Goal: Task Accomplishment & Management: Complete application form

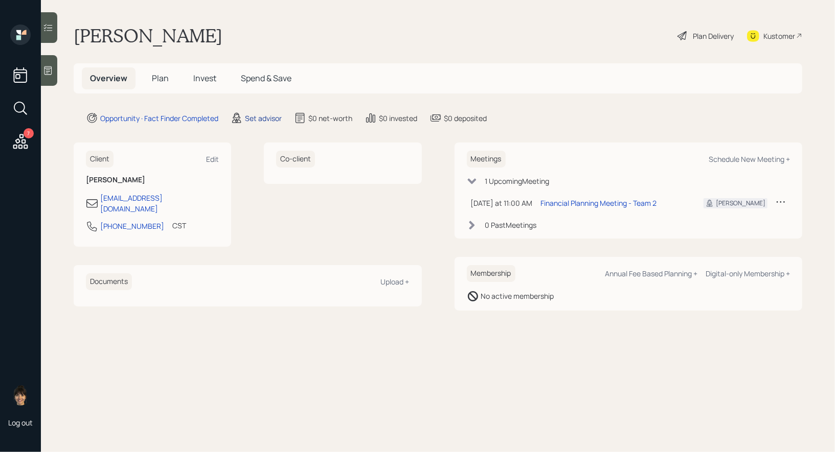
click at [271, 117] on div "Set advisor" at bounding box center [263, 118] width 37 height 11
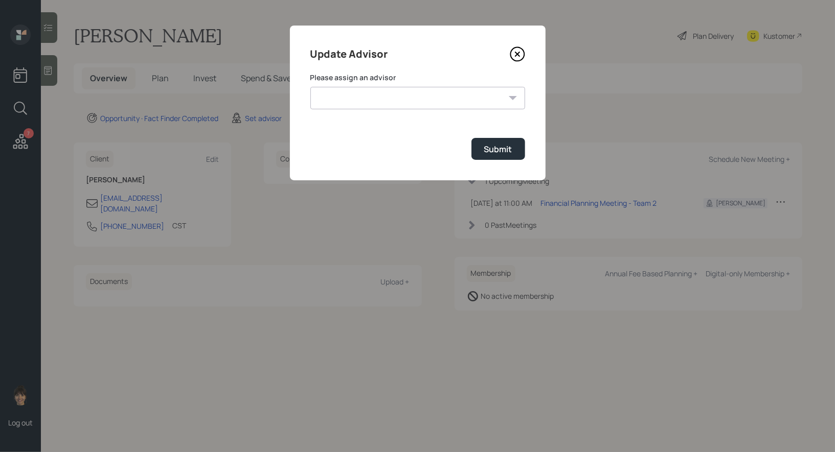
click at [388, 102] on select "Michael Russo Jonah Coleman Tyler End Treva Nostdahl Eric Schwartz Sami Boghos …" at bounding box center [417, 98] width 215 height 22
select select "8b79112e-3cfb-44f9-89e7-15267fe946c1"
click at [310, 87] on select "Michael Russo Jonah Coleman Tyler End Treva Nostdahl Eric Schwartz Sami Boghos …" at bounding box center [417, 98] width 215 height 22
click at [502, 146] on div "Submit" at bounding box center [498, 149] width 28 height 11
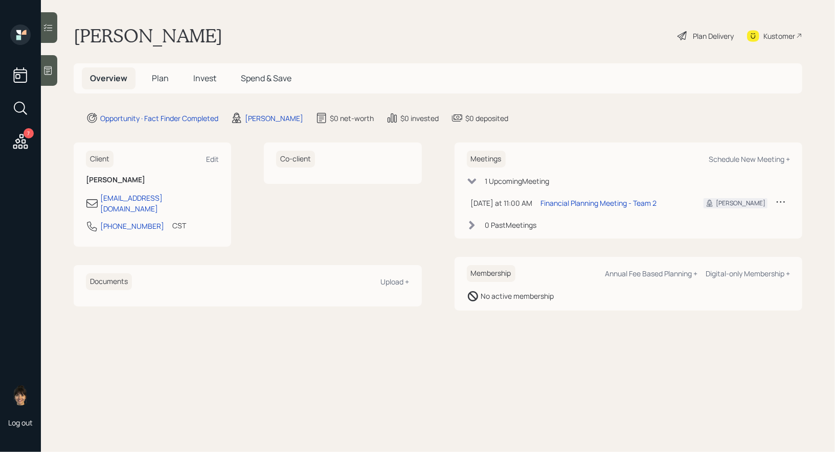
click at [161, 81] on span "Plan" at bounding box center [160, 78] width 17 height 11
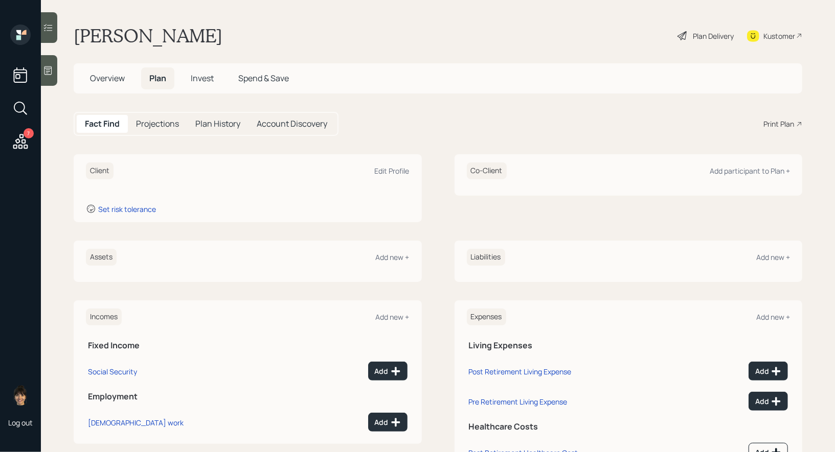
click at [46, 66] on icon at bounding box center [48, 70] width 10 height 10
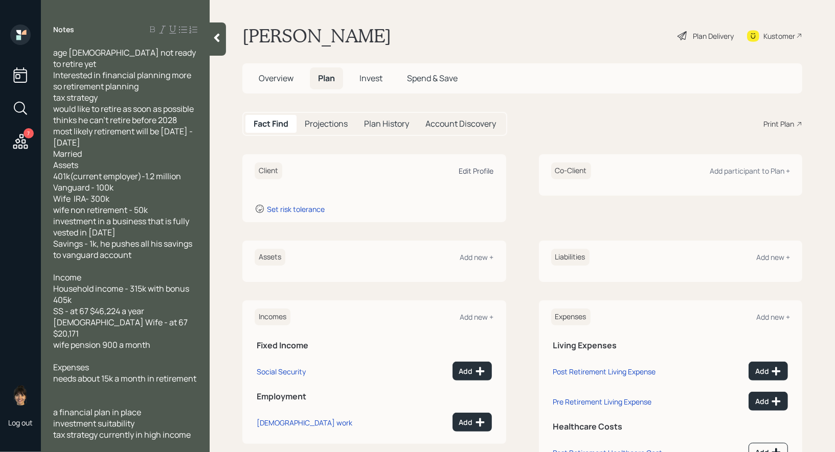
click at [482, 167] on div "Edit Profile" at bounding box center [476, 171] width 35 height 10
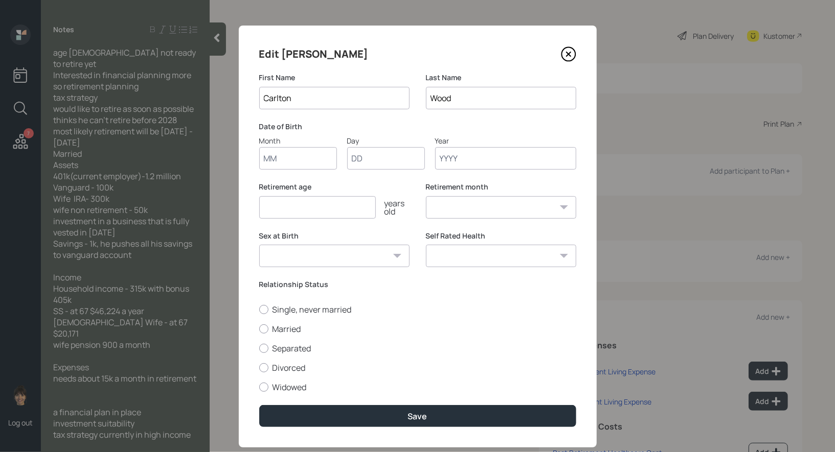
click at [282, 159] on input "Month" at bounding box center [298, 158] width 78 height 22
type input "01"
type input "1966"
select select "1"
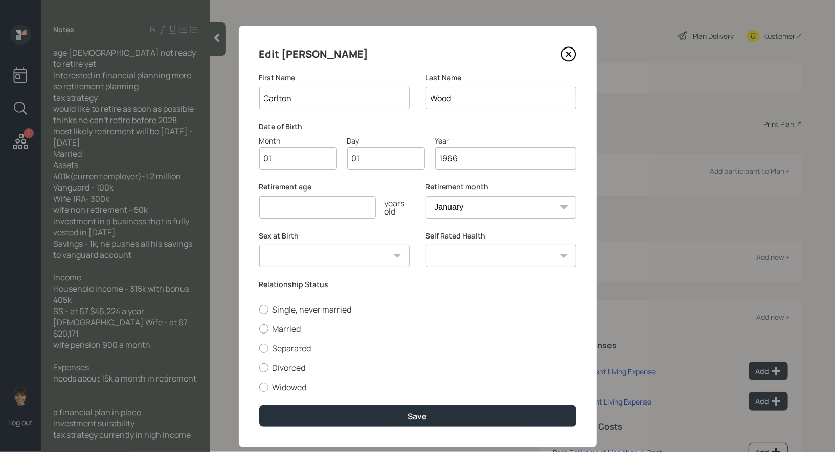
type input "1966"
click at [275, 210] on input "number" at bounding box center [317, 207] width 117 height 22
type input "62"
click at [262, 326] on div at bounding box center [263, 329] width 9 height 9
click at [259, 329] on input "Married" at bounding box center [259, 329] width 1 height 1
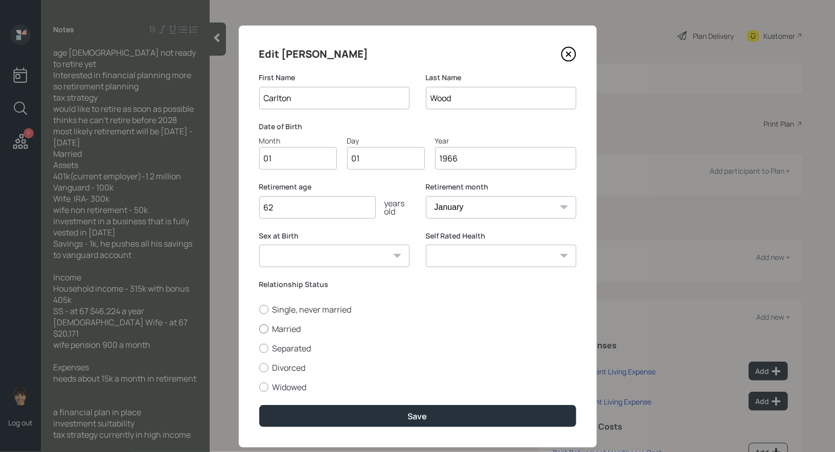
radio input "true"
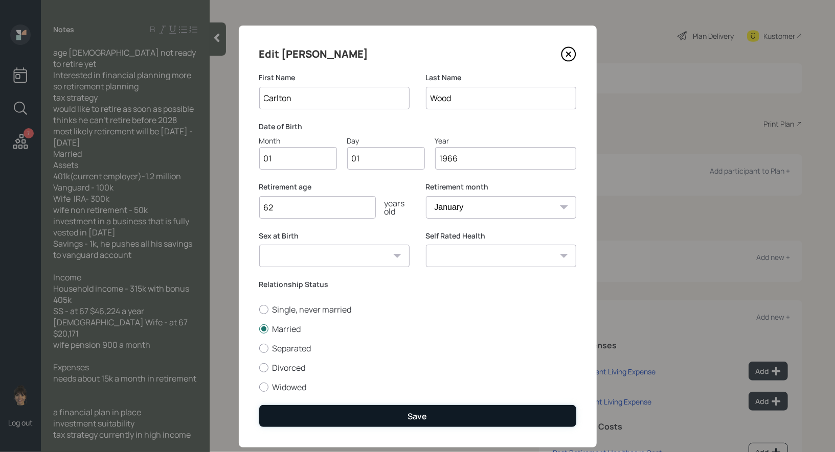
click at [311, 413] on button "Save" at bounding box center [417, 416] width 317 height 22
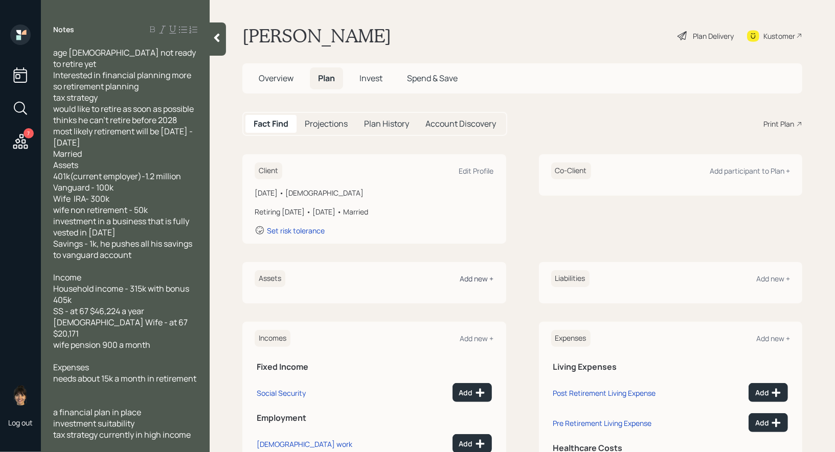
click at [479, 274] on div "Add new +" at bounding box center [477, 279] width 34 height 10
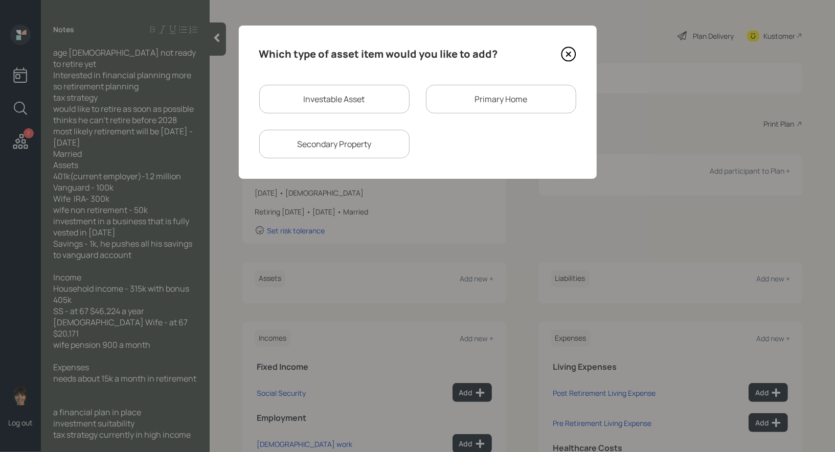
click at [327, 89] on div "Investable Asset" at bounding box center [334, 99] width 150 height 29
select select "taxable"
select select "balanced"
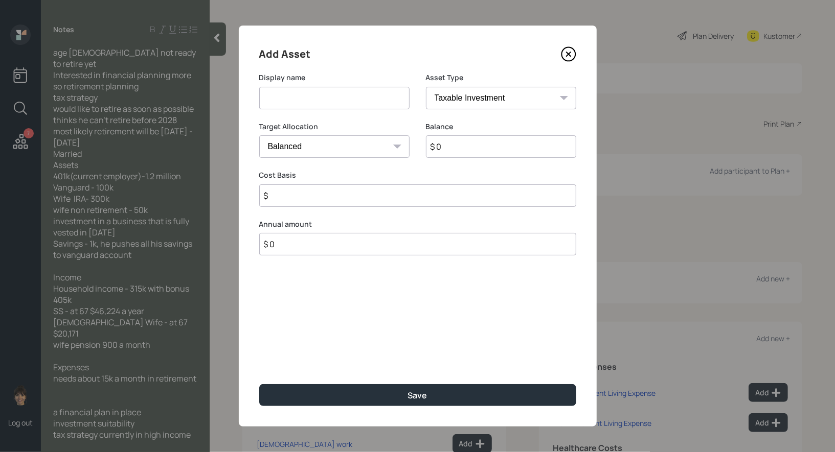
click at [317, 104] on input at bounding box center [334, 98] width 150 height 22
type input "Current 401k"
click at [501, 105] on select "SEP IRA IRA Roth IRA 401(k) Roth 401(k) 403(b) Roth 403(b) 457(b) Roth 457(b) H…" at bounding box center [501, 98] width 150 height 22
select select "company_sponsored"
click at [426, 87] on select "SEP IRA IRA Roth IRA 401(k) Roth 401(k) 403(b) Roth 403(b) 457(b) Roth 457(b) H…" at bounding box center [501, 98] width 150 height 22
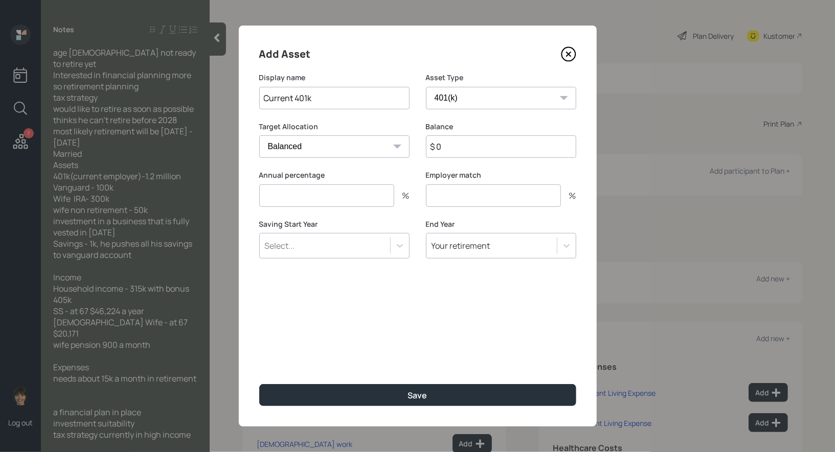
click at [446, 148] on input "$ 0" at bounding box center [501, 146] width 150 height 22
type input "$ 1,200,000"
click at [353, 195] on input "number" at bounding box center [326, 195] width 135 height 22
type input "0"
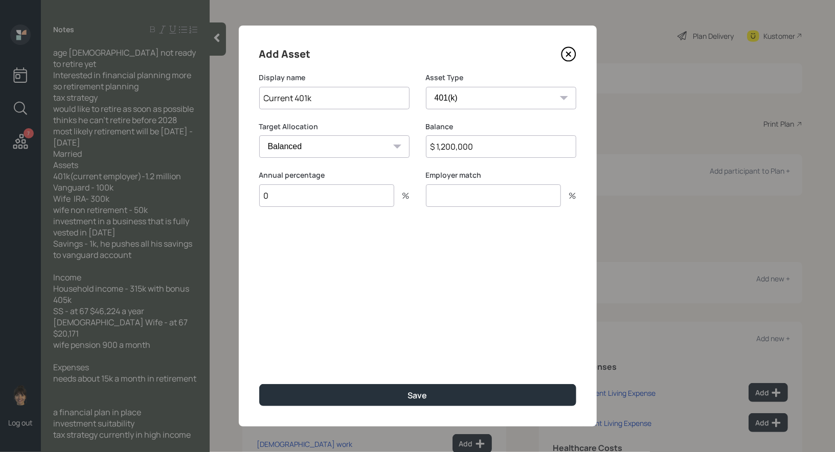
click at [463, 200] on input "number" at bounding box center [493, 195] width 135 height 22
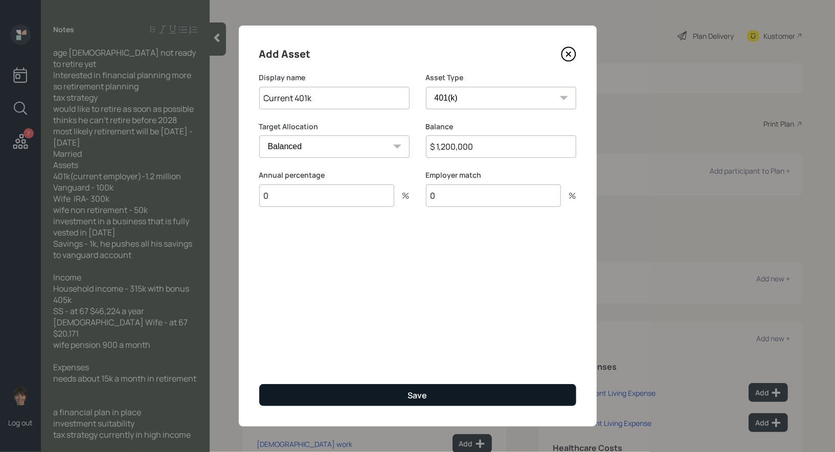
type input "0"
click at [397, 392] on button "Save" at bounding box center [417, 395] width 317 height 22
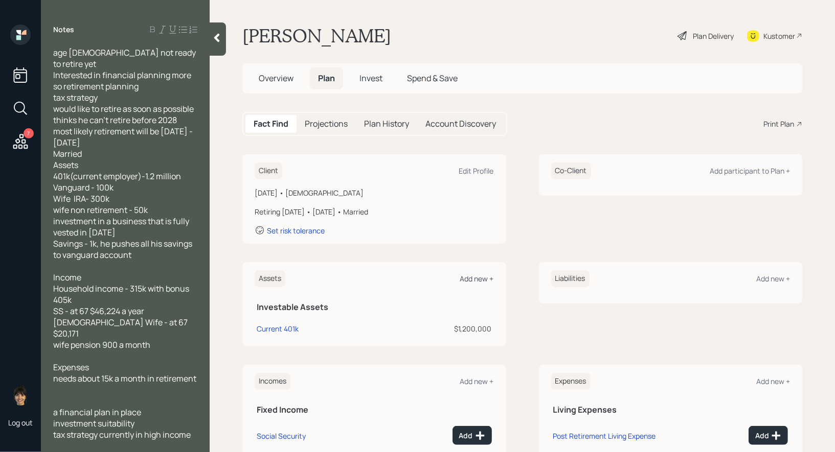
click at [479, 275] on div "Add new +" at bounding box center [477, 279] width 34 height 10
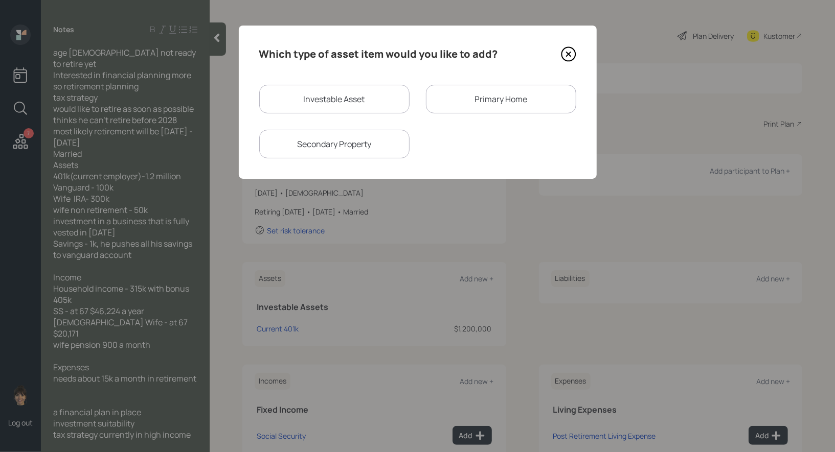
click at [334, 101] on div "Investable Asset" at bounding box center [334, 99] width 150 height 29
select select "taxable"
select select "balanced"
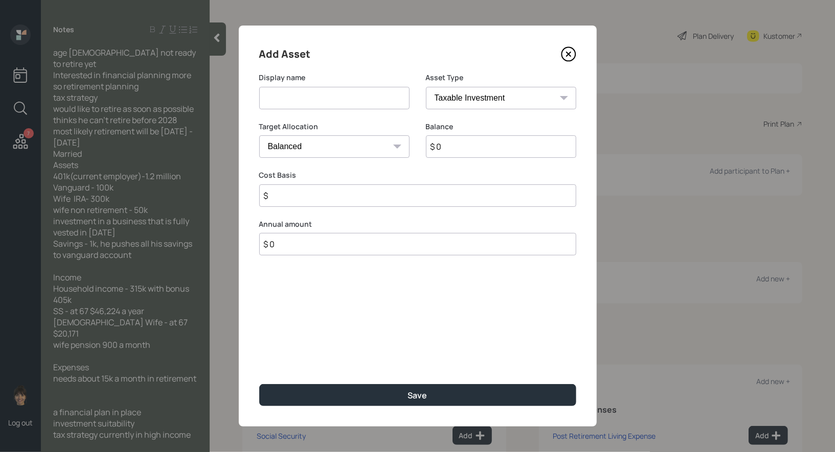
click at [328, 100] on input at bounding box center [334, 98] width 150 height 22
type input "IRA"
click at [510, 99] on select "SEP IRA IRA Roth IRA 401(k) Roth 401(k) 403(b) Roth 403(b) 457(b) Roth 457(b) H…" at bounding box center [501, 98] width 150 height 22
select select "ira"
click at [426, 87] on select "SEP IRA IRA Roth IRA 401(k) Roth 401(k) 403(b) Roth 403(b) 457(b) Roth 457(b) H…" at bounding box center [501, 98] width 150 height 22
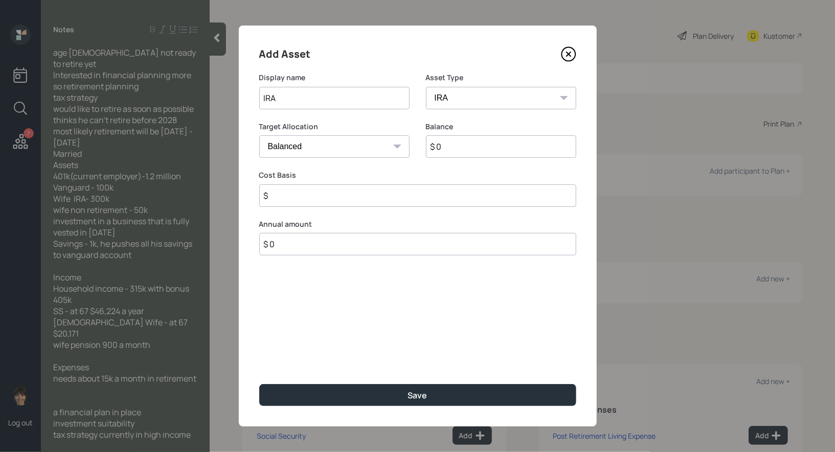
type input "$"
click at [351, 195] on input "$" at bounding box center [417, 195] width 317 height 22
click at [465, 145] on input "$ 0" at bounding box center [501, 146] width 150 height 22
type input "$ 300,000"
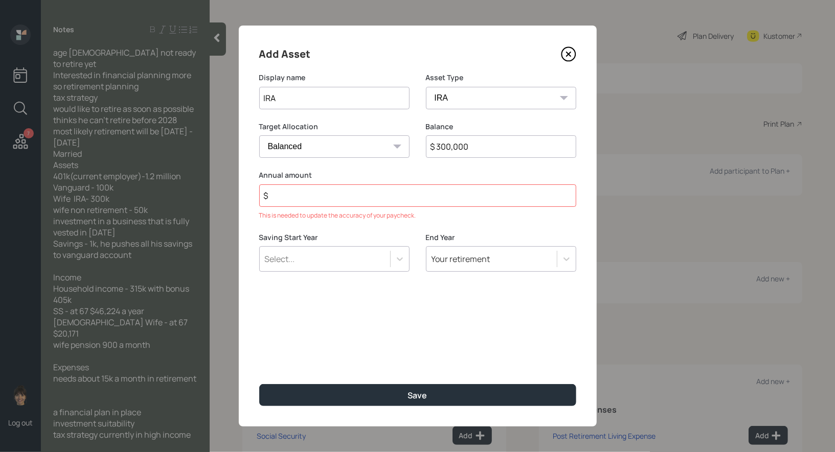
click at [391, 193] on input "$" at bounding box center [417, 195] width 317 height 22
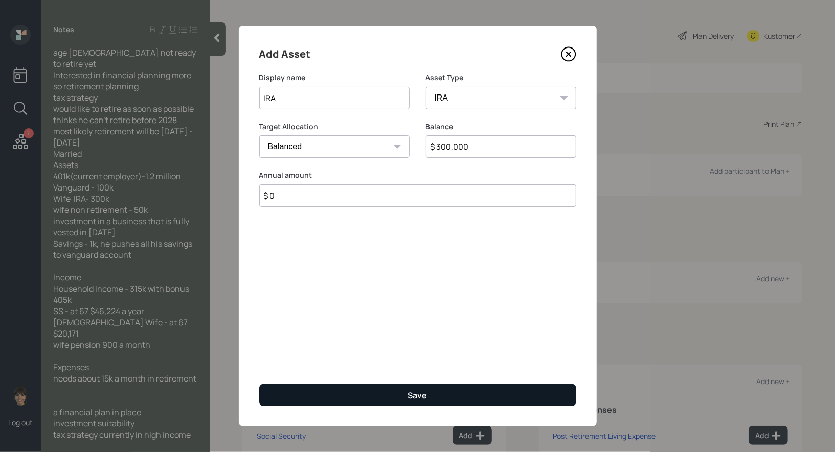
type input "$ 0"
click at [377, 398] on button "Save" at bounding box center [417, 395] width 317 height 22
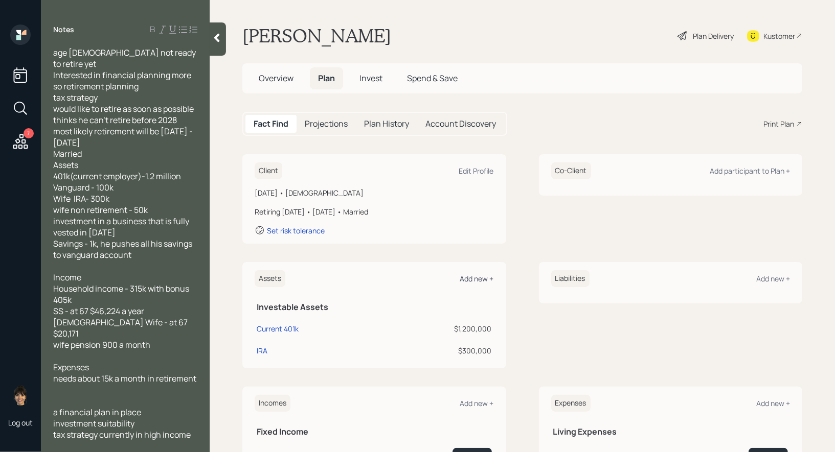
click at [474, 274] on div "Add new +" at bounding box center [477, 279] width 34 height 10
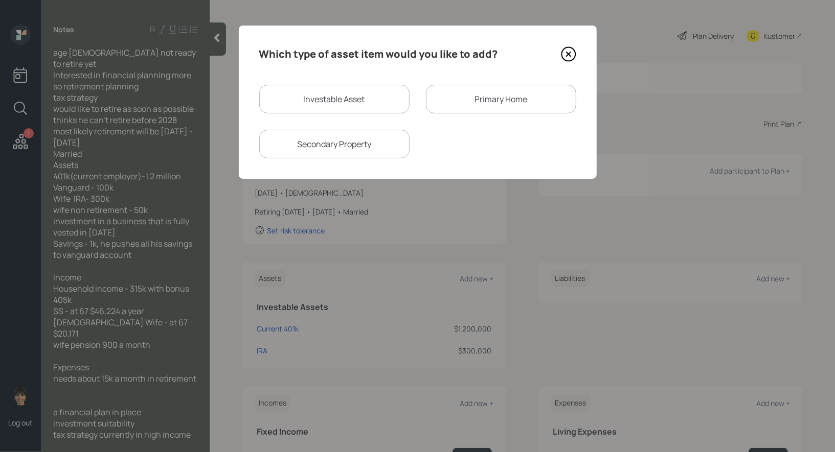
click at [341, 95] on div "Investable Asset" at bounding box center [334, 99] width 150 height 29
select select "taxable"
select select "balanced"
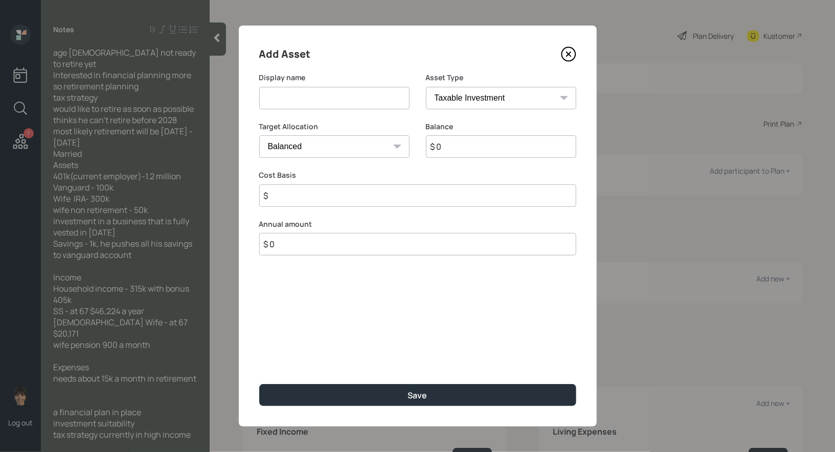
click at [341, 95] on input at bounding box center [334, 98] width 150 height 22
type input "Vanguard Brokerage"
click at [455, 142] on input "$ 0" at bounding box center [501, 146] width 150 height 22
type input "$ 100,000"
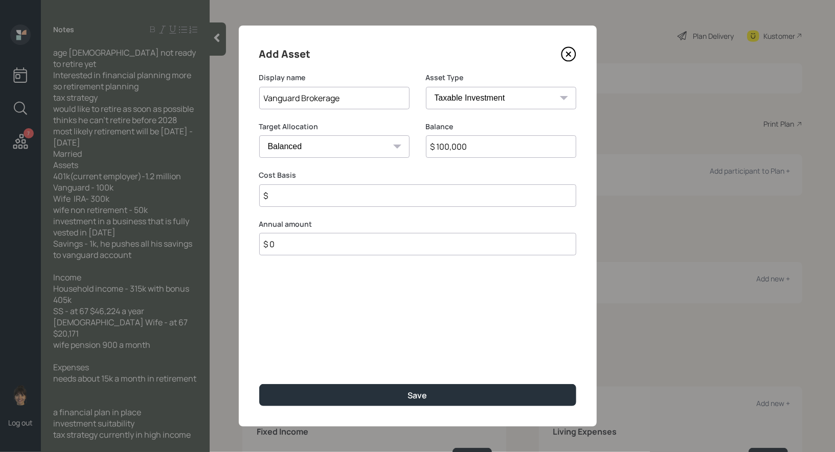
click at [306, 196] on input "$" at bounding box center [417, 195] width 317 height 22
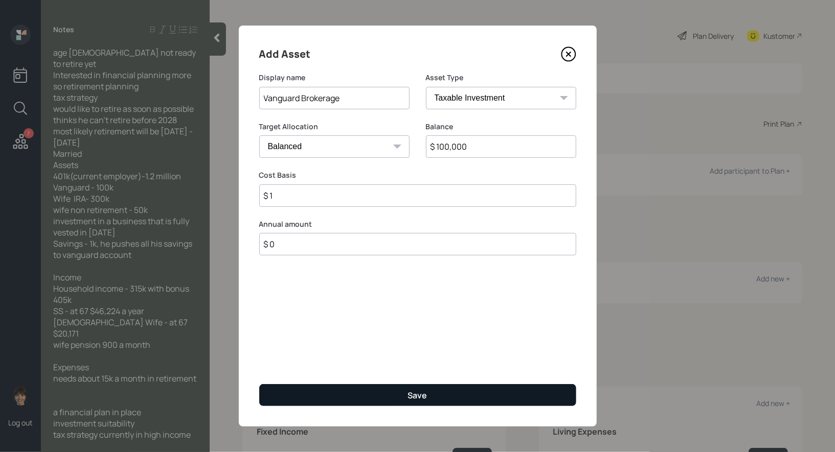
type input "$ 1"
click at [311, 398] on button "Save" at bounding box center [417, 395] width 317 height 22
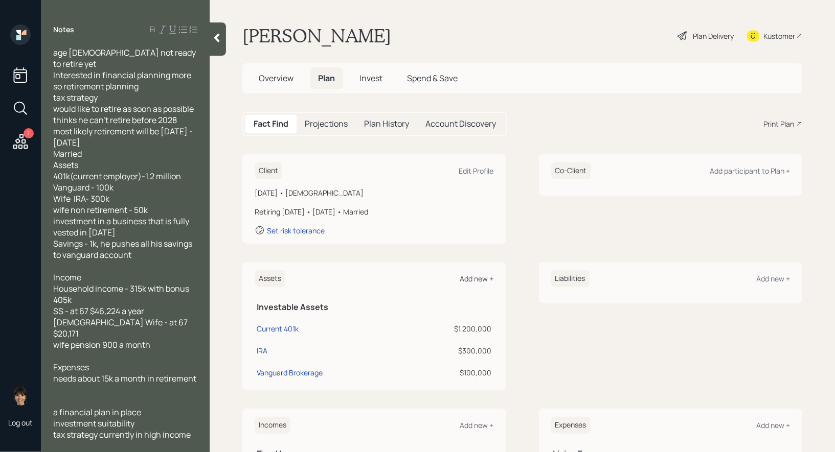
click at [477, 279] on div "Add new +" at bounding box center [477, 279] width 34 height 10
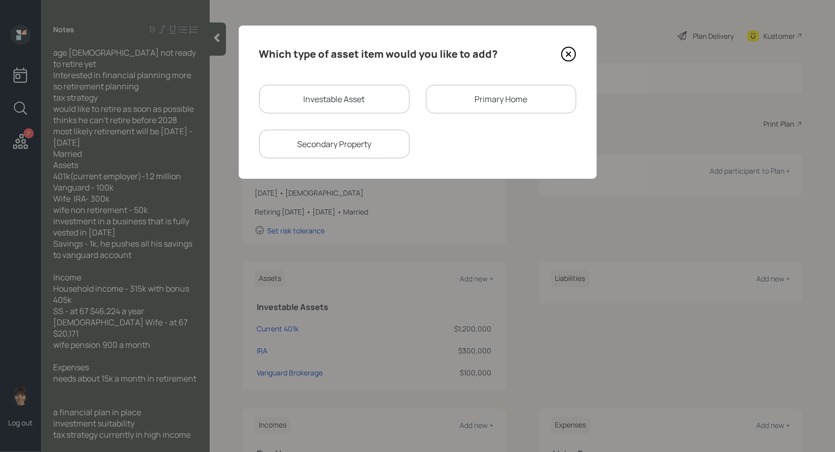
click at [340, 102] on div "Investable Asset" at bounding box center [334, 99] width 150 height 29
select select "taxable"
select select "balanced"
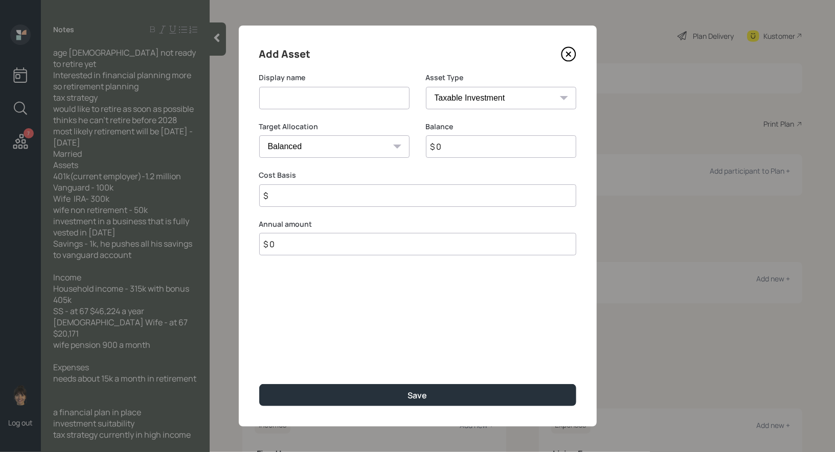
click at [313, 99] on input at bounding box center [334, 98] width 150 height 22
type input "Brokerage"
click at [474, 152] on input "$ 0" at bounding box center [501, 146] width 150 height 22
type input "$ 50,000"
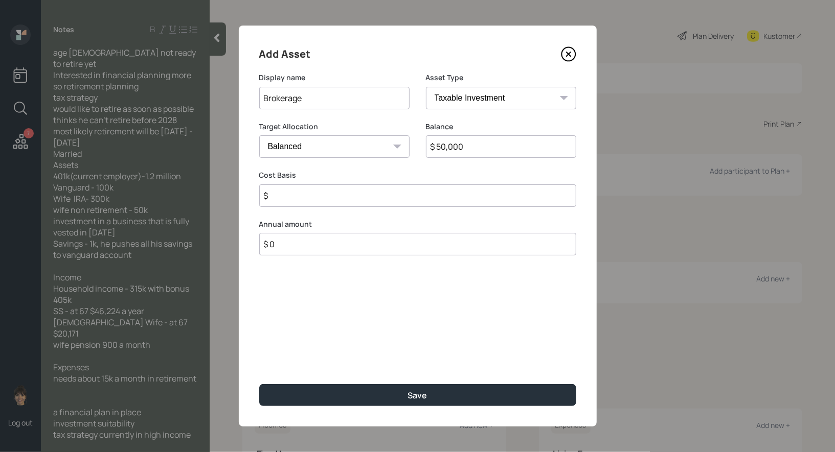
click at [331, 203] on input "$" at bounding box center [417, 195] width 317 height 22
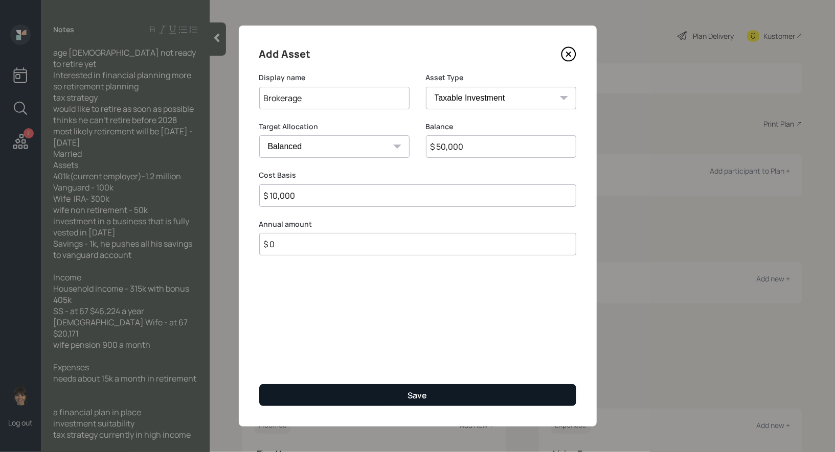
type input "$ 10,000"
click at [360, 395] on button "Save" at bounding box center [417, 395] width 317 height 22
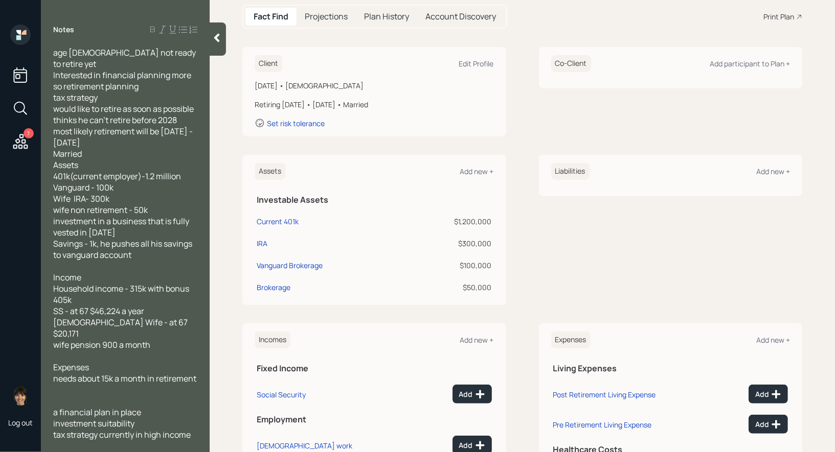
scroll to position [122, 0]
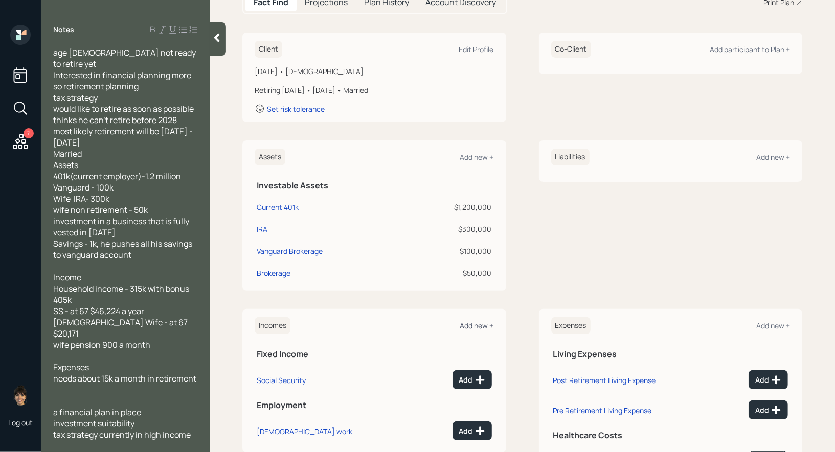
click at [473, 323] on div "Add new +" at bounding box center [477, 326] width 34 height 10
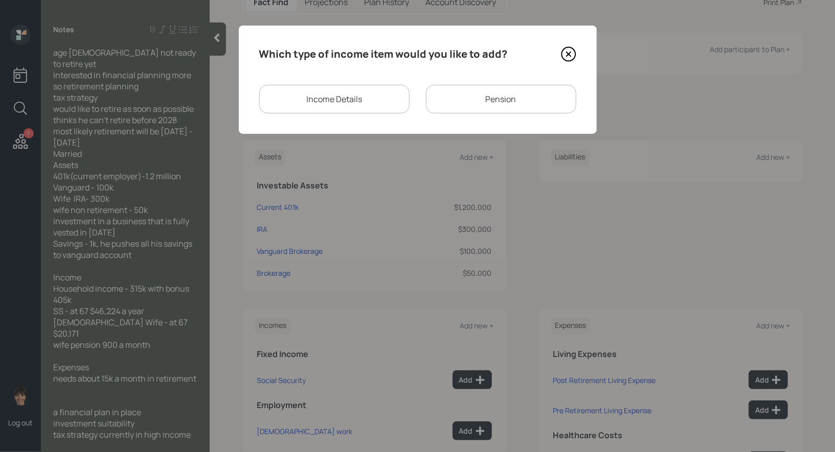
click at [345, 100] on div "Income Details" at bounding box center [334, 99] width 150 height 29
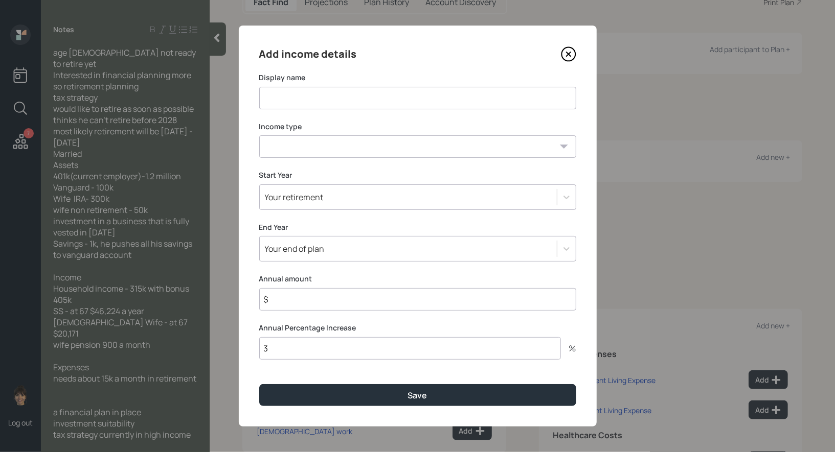
click at [345, 100] on input at bounding box center [417, 98] width 317 height 22
click at [565, 49] on icon at bounding box center [568, 54] width 15 height 15
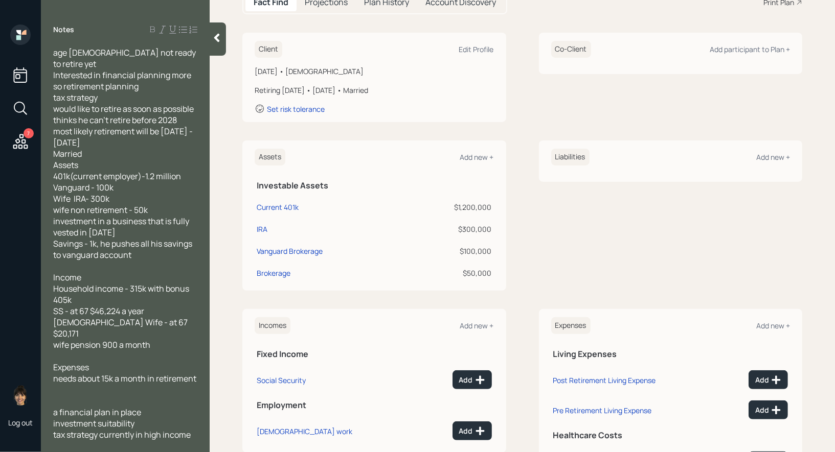
scroll to position [175, 0]
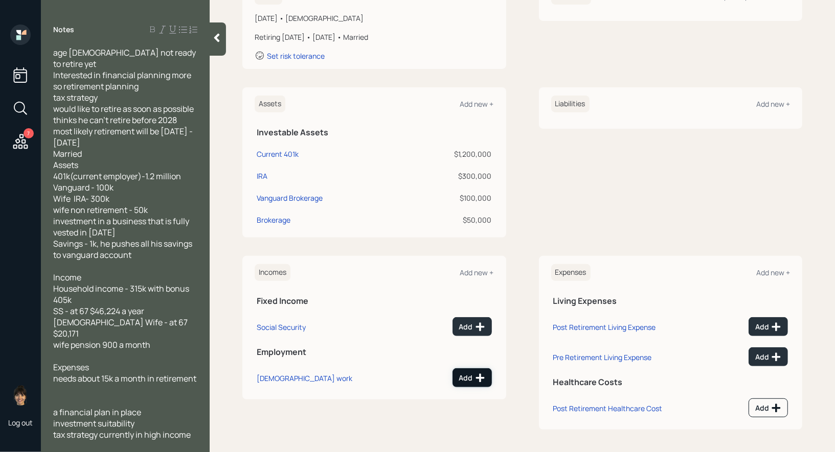
click at [476, 378] on icon at bounding box center [480, 378] width 10 height 10
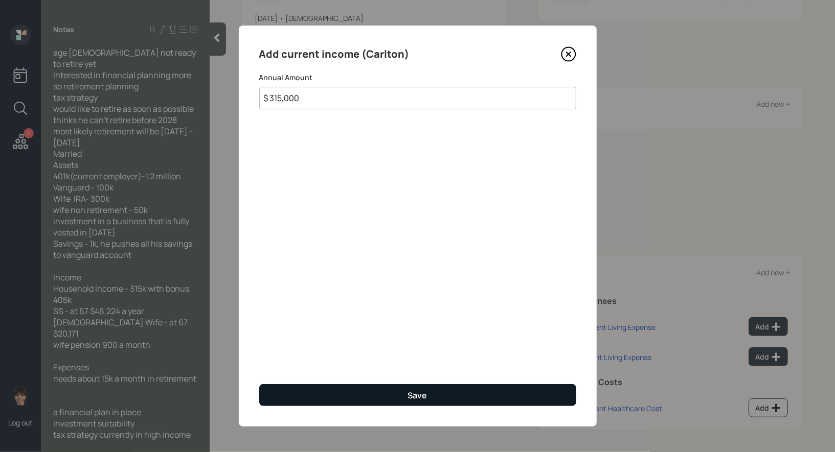
type input "$ 315,000"
click at [343, 391] on button "Save" at bounding box center [417, 395] width 317 height 22
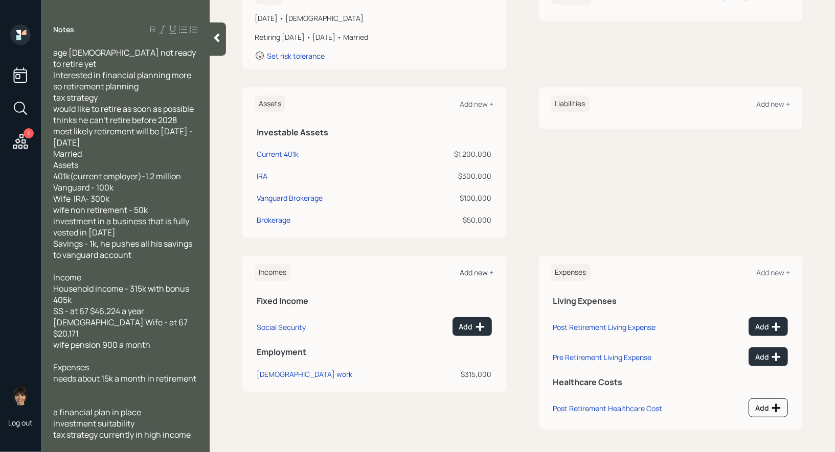
click at [482, 269] on div "Add new +" at bounding box center [477, 273] width 34 height 10
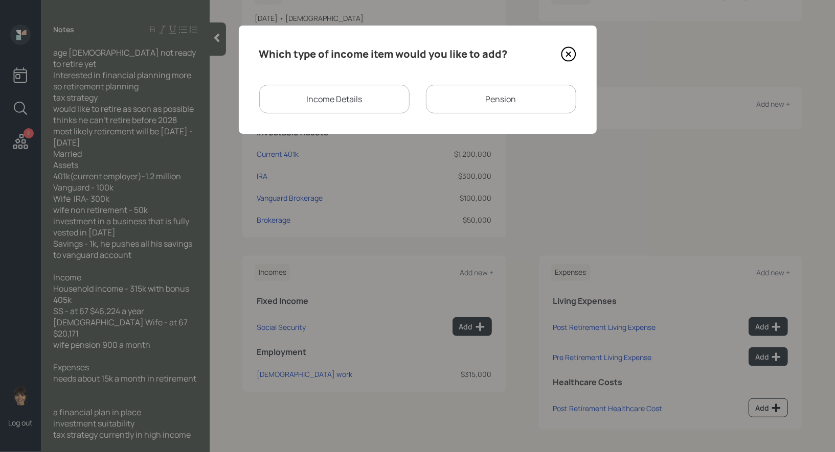
click at [355, 97] on div "Income Details" at bounding box center [334, 99] width 150 height 29
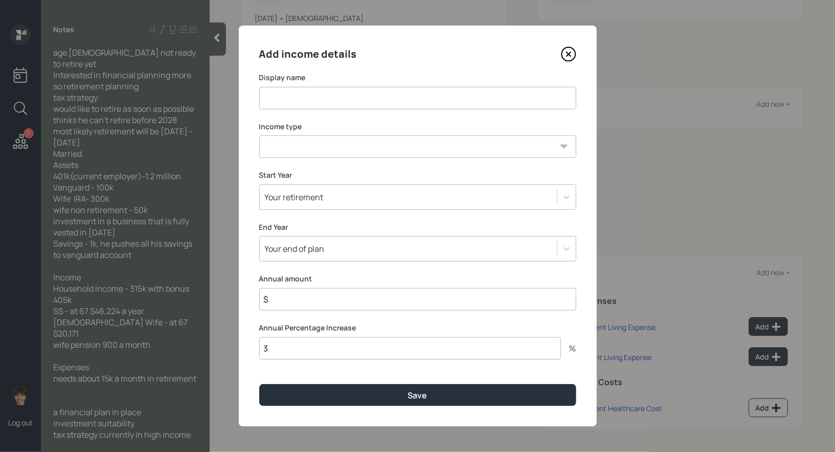
click at [355, 97] on input at bounding box center [417, 98] width 317 height 22
type input "Bonus"
click at [349, 156] on select "Full-time work Part-time work Self employment Other" at bounding box center [417, 146] width 317 height 22
select select "other"
click at [259, 135] on select "Full-time work Part-time work Self employment Other" at bounding box center [417, 146] width 317 height 22
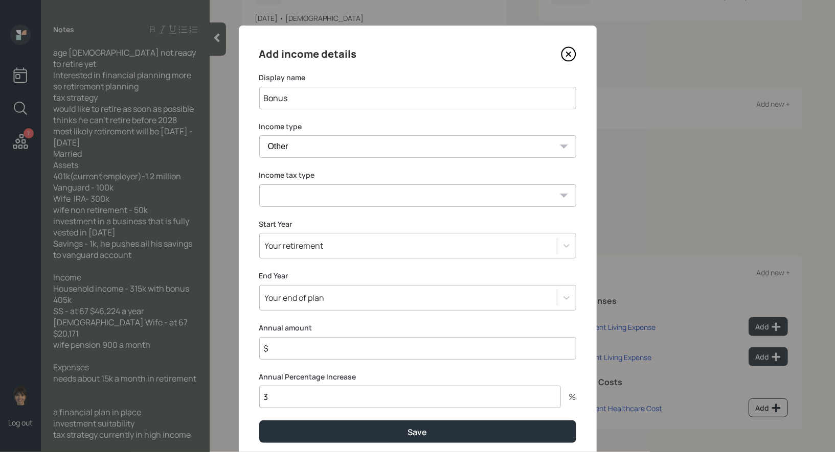
click at [356, 193] on select "Tax-free Earned Self Employment Alimony Royalties Pension / Annuity Interest Di…" at bounding box center [417, 195] width 317 height 22
select select "earned"
click at [259, 184] on select "Tax-free Earned Self Employment Alimony Royalties Pension / Annuity Interest Di…" at bounding box center [417, 195] width 317 height 22
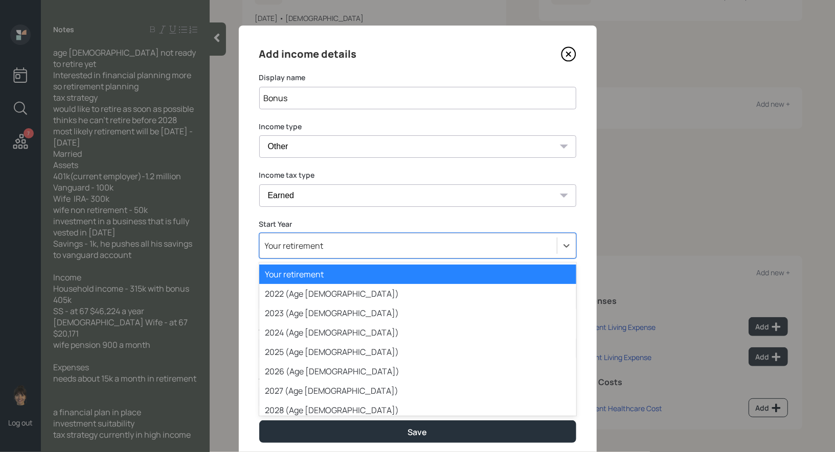
click at [302, 250] on div "Your retirement" at bounding box center [294, 245] width 59 height 11
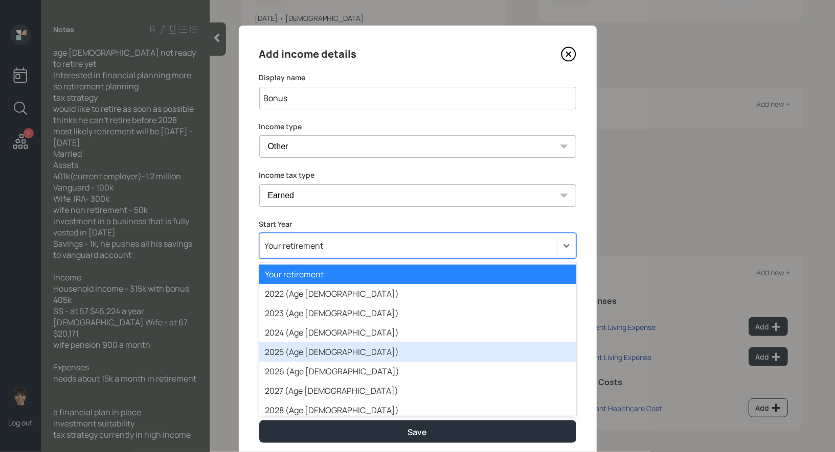
click at [299, 357] on div "2025 (Age 59)" at bounding box center [417, 351] width 317 height 19
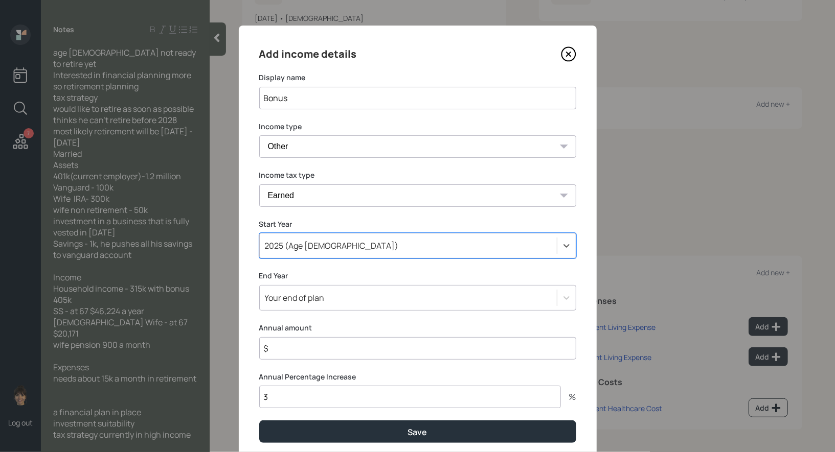
click at [308, 299] on div "Your end of plan" at bounding box center [417, 298] width 317 height 26
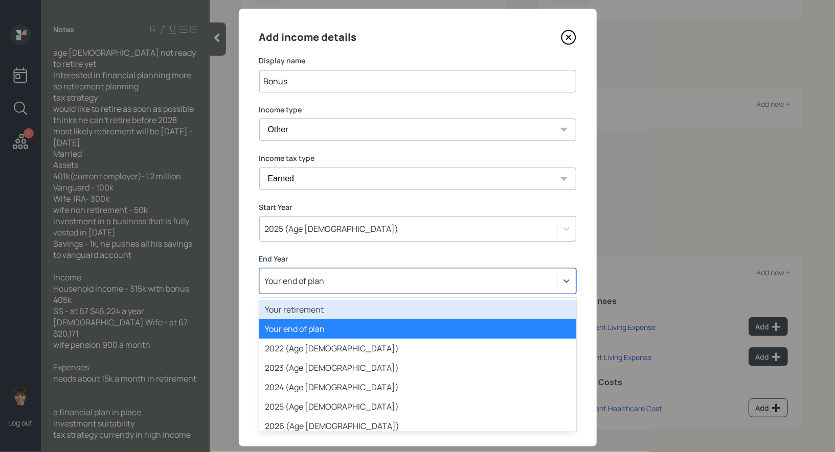
scroll to position [19, 0]
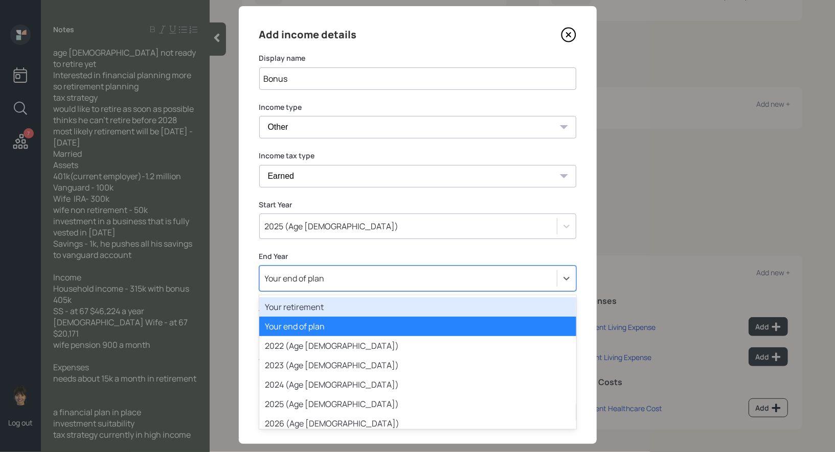
click at [301, 308] on div "Your retirement" at bounding box center [417, 306] width 317 height 19
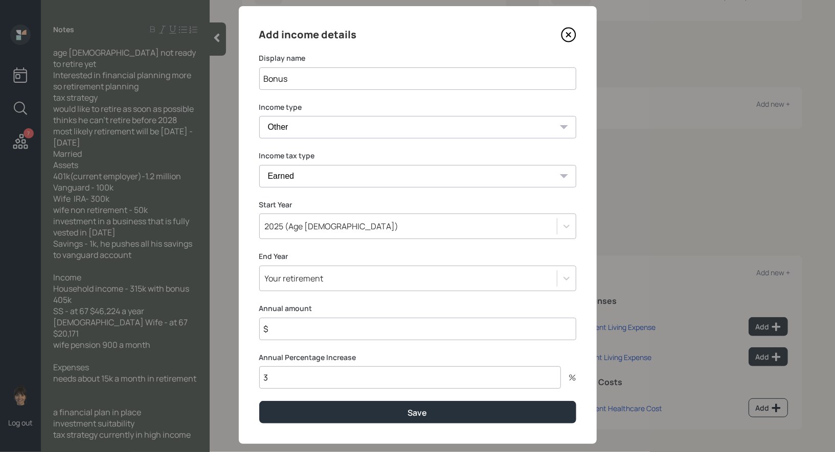
click at [298, 329] on input "$" at bounding box center [417, 329] width 317 height 22
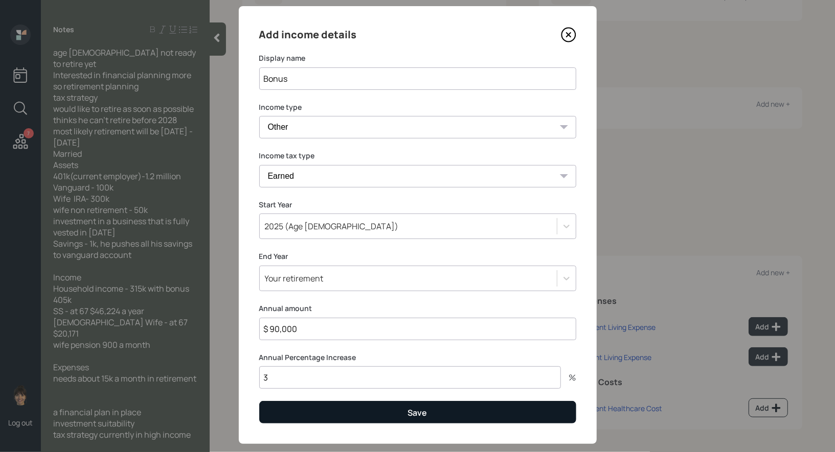
type input "$ 90,000"
click at [304, 411] on button "Save" at bounding box center [417, 412] width 317 height 22
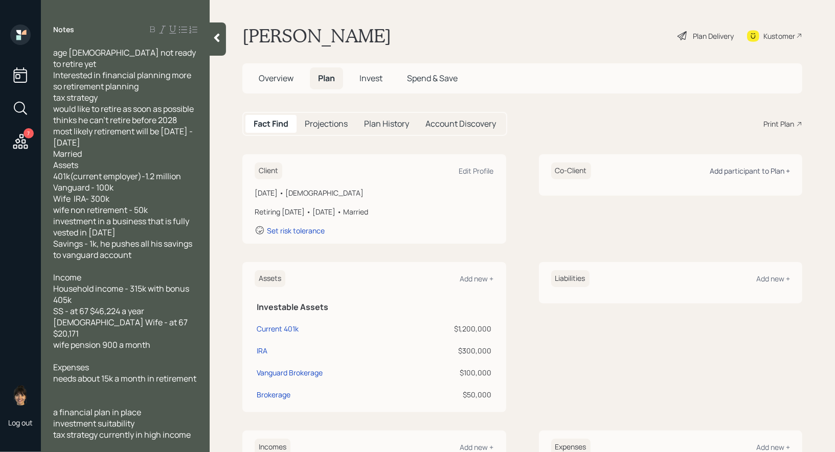
click at [759, 170] on div "Add participant to Plan +" at bounding box center [749, 171] width 80 height 10
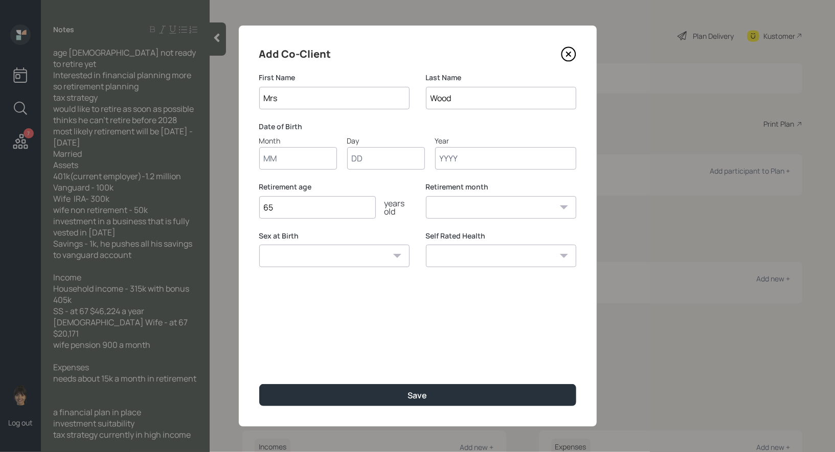
type input "Mrs"
click at [289, 152] on input "Month" at bounding box center [298, 158] width 78 height 22
type input "01"
type input "1966"
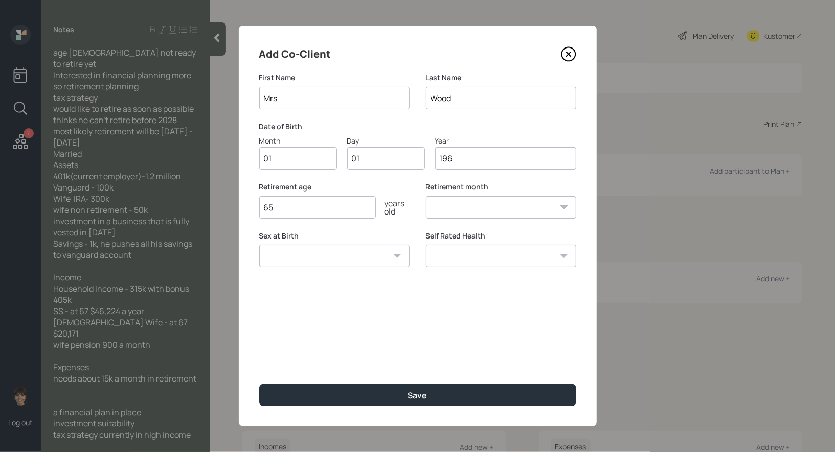
select select "1"
type input "1966"
click at [281, 207] on input "65" at bounding box center [317, 207] width 117 height 22
type input "60"
click at [468, 163] on input "1966" at bounding box center [505, 158] width 141 height 22
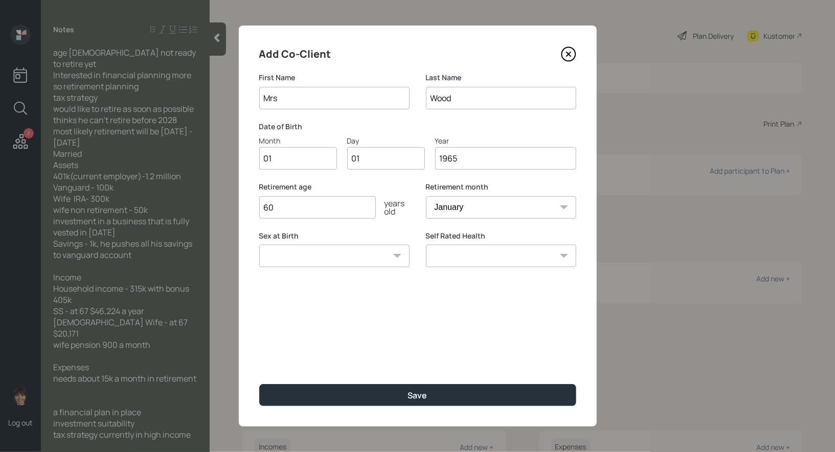
type input "1965"
click at [366, 256] on select "Male Female Other / Prefer not to say" at bounding box center [334, 256] width 150 height 22
select select "female"
click at [259, 245] on select "Male Female Other / Prefer not to say" at bounding box center [334, 256] width 150 height 22
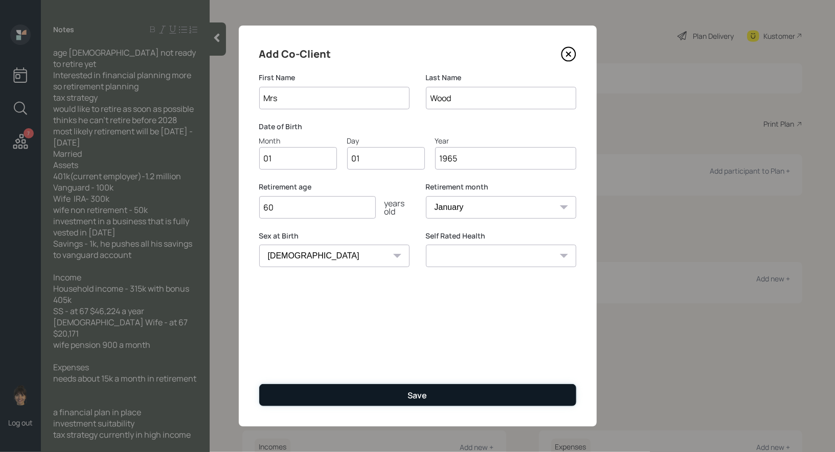
click at [346, 393] on button "Save" at bounding box center [417, 395] width 317 height 22
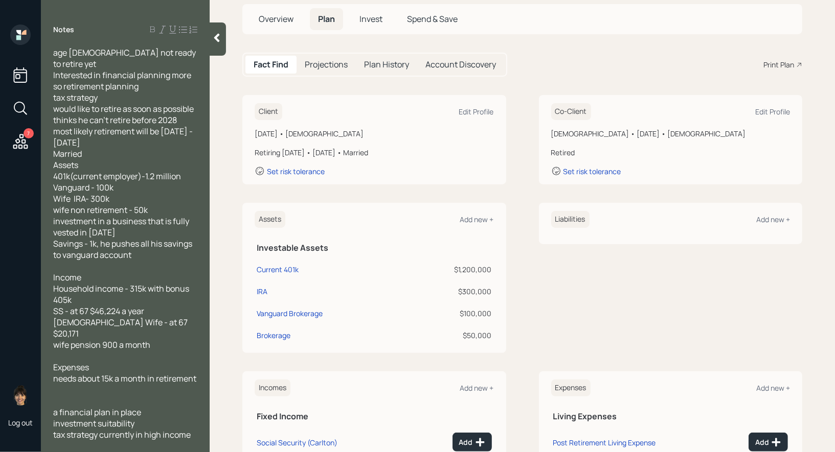
scroll to position [220, 0]
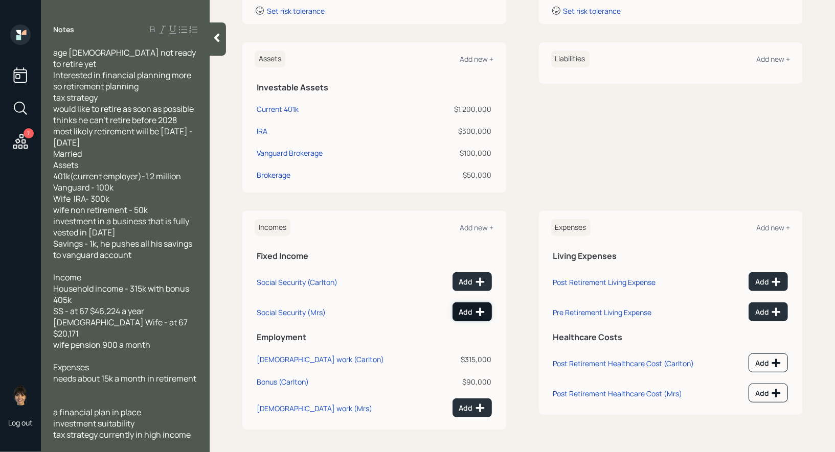
click at [470, 309] on div "Add" at bounding box center [472, 312] width 26 height 10
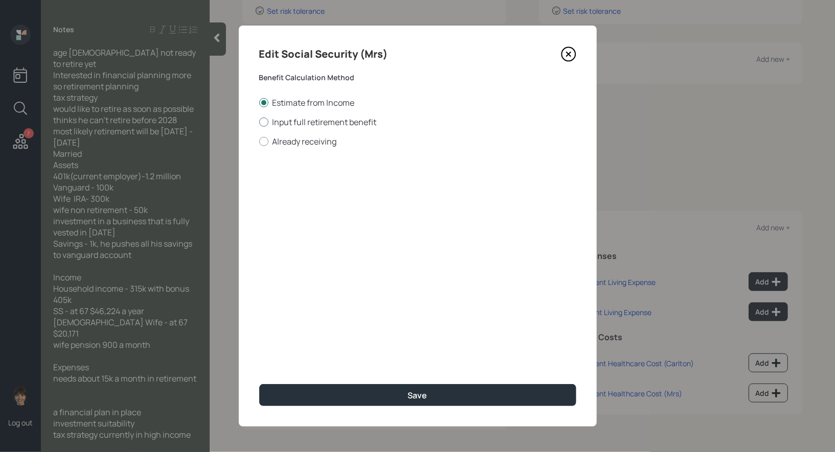
click at [287, 120] on label "Input full retirement benefit" at bounding box center [417, 122] width 317 height 11
click at [259, 122] on input "Input full retirement benefit" at bounding box center [259, 122] width 1 height 1
radio input "true"
click at [305, 186] on input "$" at bounding box center [417, 184] width 317 height 22
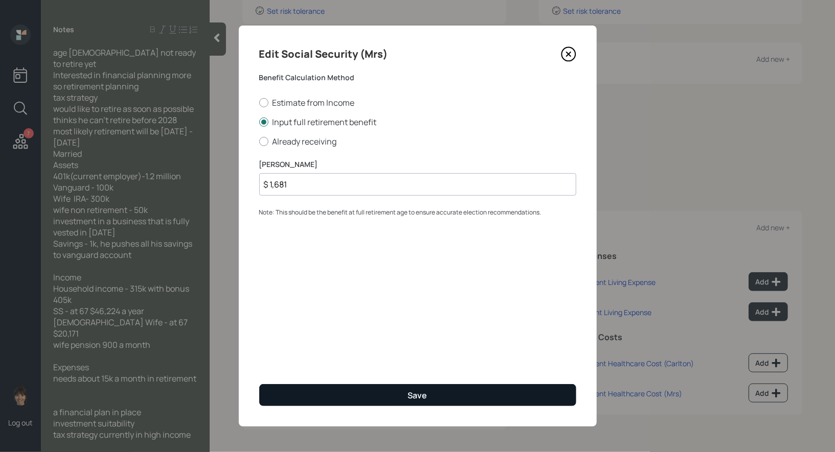
type input "$ 1,681"
click at [335, 397] on button "Save" at bounding box center [417, 395] width 317 height 22
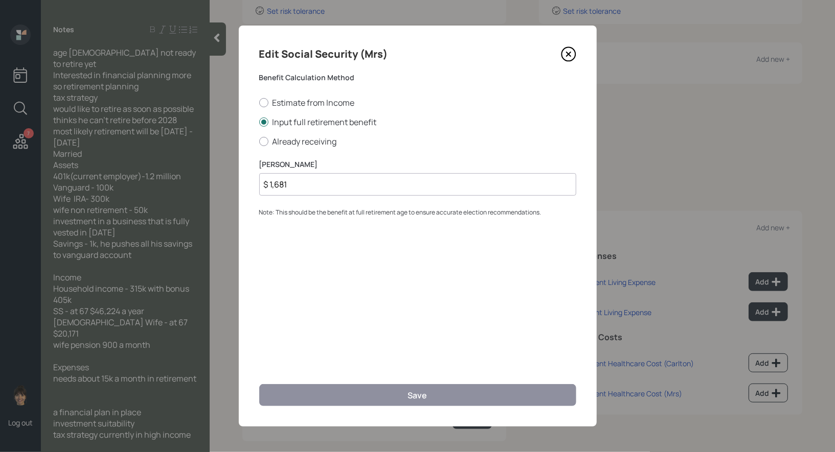
scroll to position [213, 0]
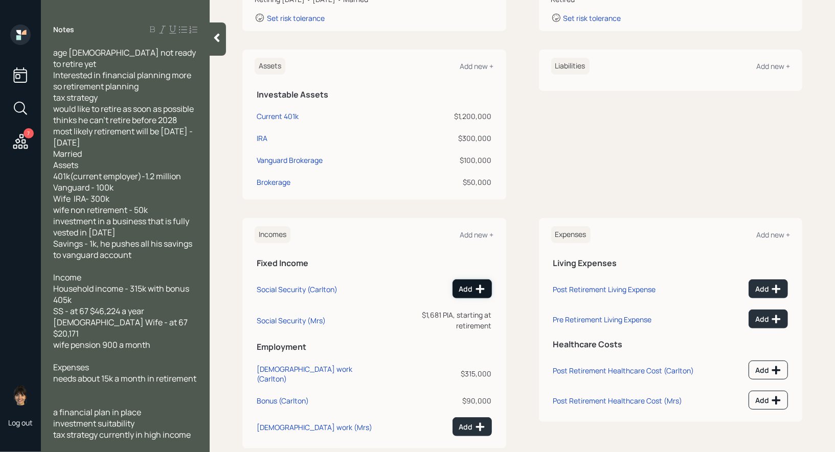
click at [473, 280] on button "Add" at bounding box center [471, 289] width 39 height 19
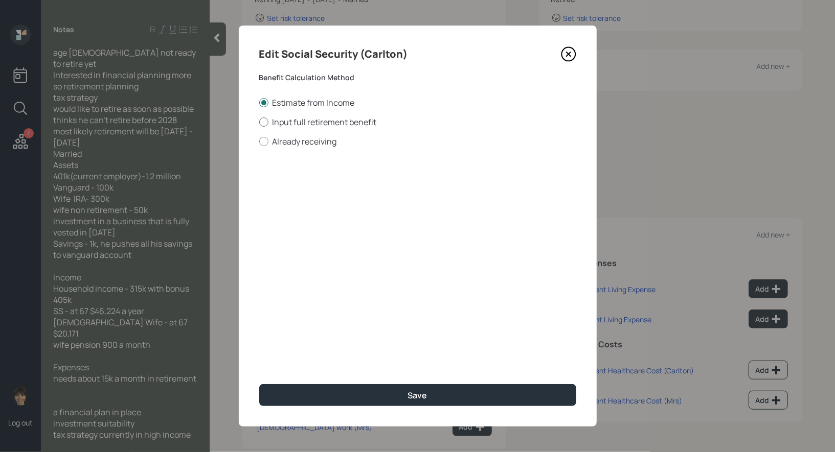
click at [315, 119] on label "Input full retirement benefit" at bounding box center [417, 122] width 317 height 11
click at [259, 122] on input "Input full retirement benefit" at bounding box center [259, 122] width 1 height 1
radio input "true"
click at [313, 187] on input "$" at bounding box center [417, 184] width 317 height 22
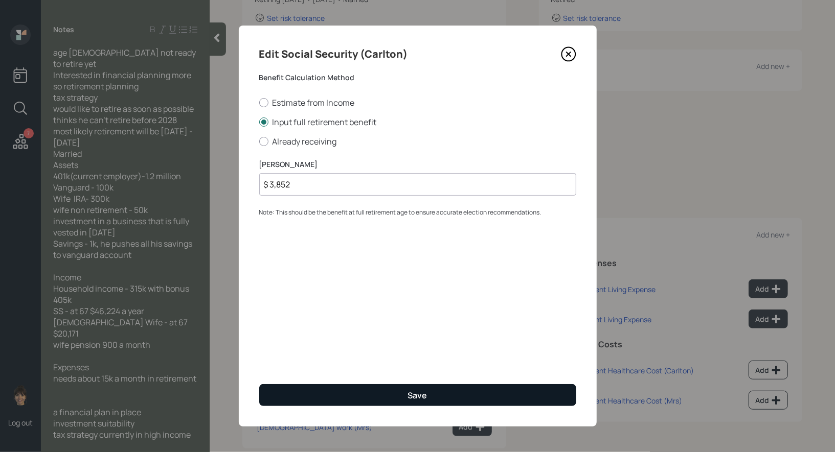
type input "$ 3,852"
click at [356, 397] on button "Save" at bounding box center [417, 395] width 317 height 22
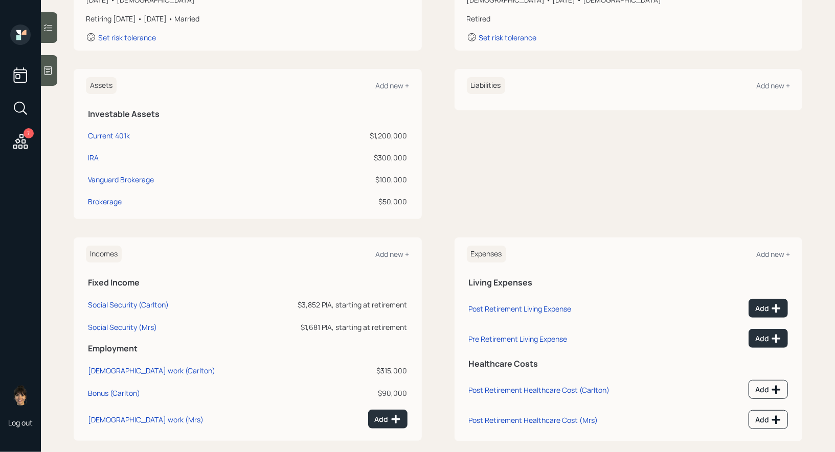
scroll to position [205, 0]
